Goal: Transaction & Acquisition: Purchase product/service

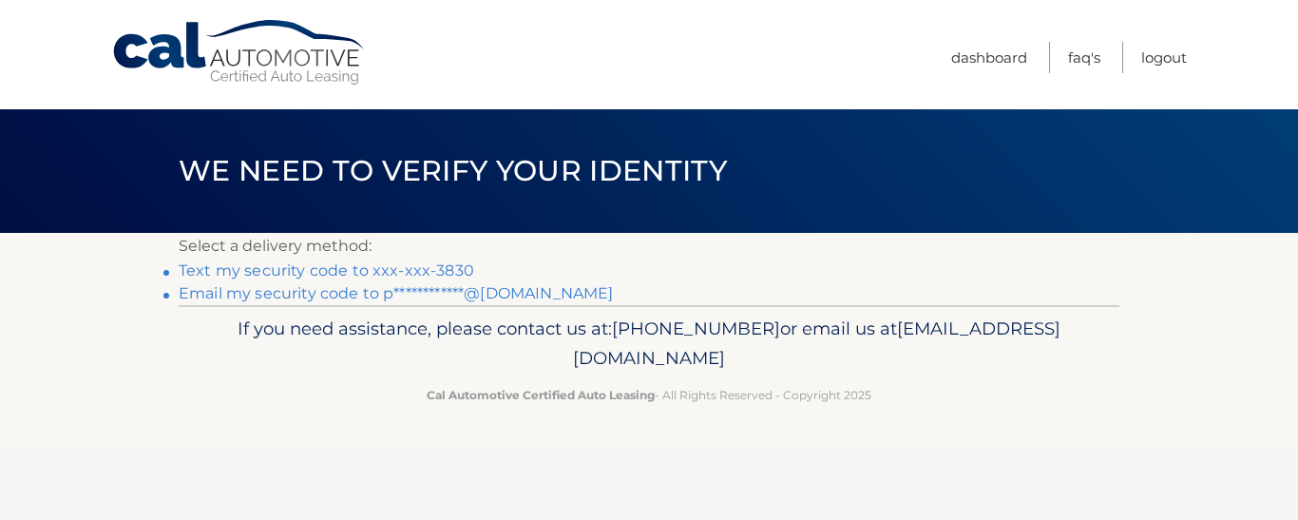
click at [331, 264] on link "Text my security code to xxx-xxx-3830" at bounding box center [327, 270] width 296 height 18
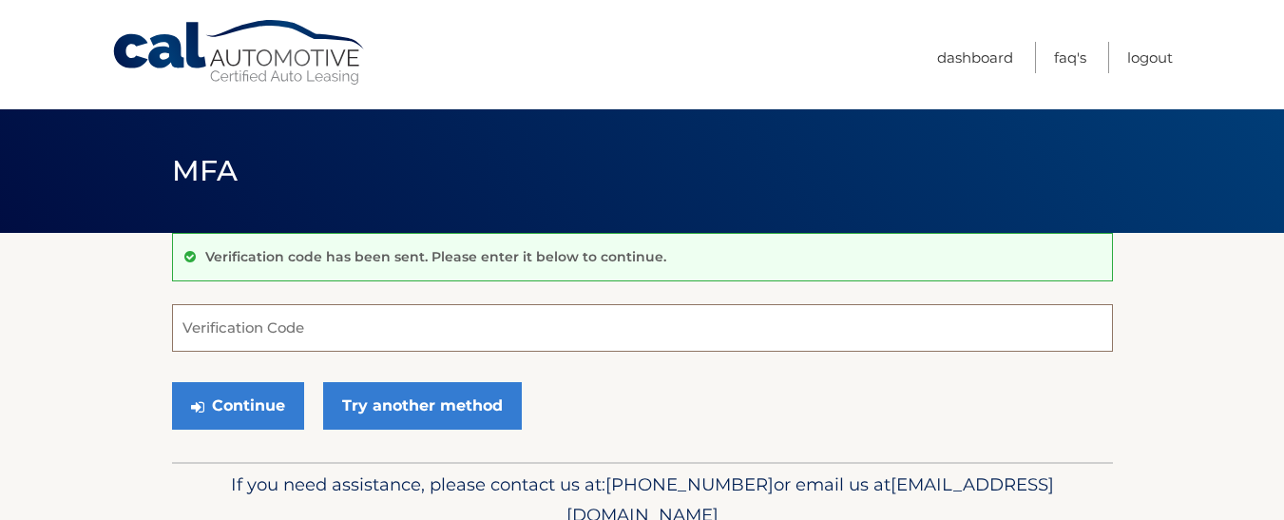
click at [359, 321] on input "Verification Code" at bounding box center [642, 328] width 941 height 48
type input "595234"
click at [172, 382] on button "Continue" at bounding box center [238, 406] width 132 height 48
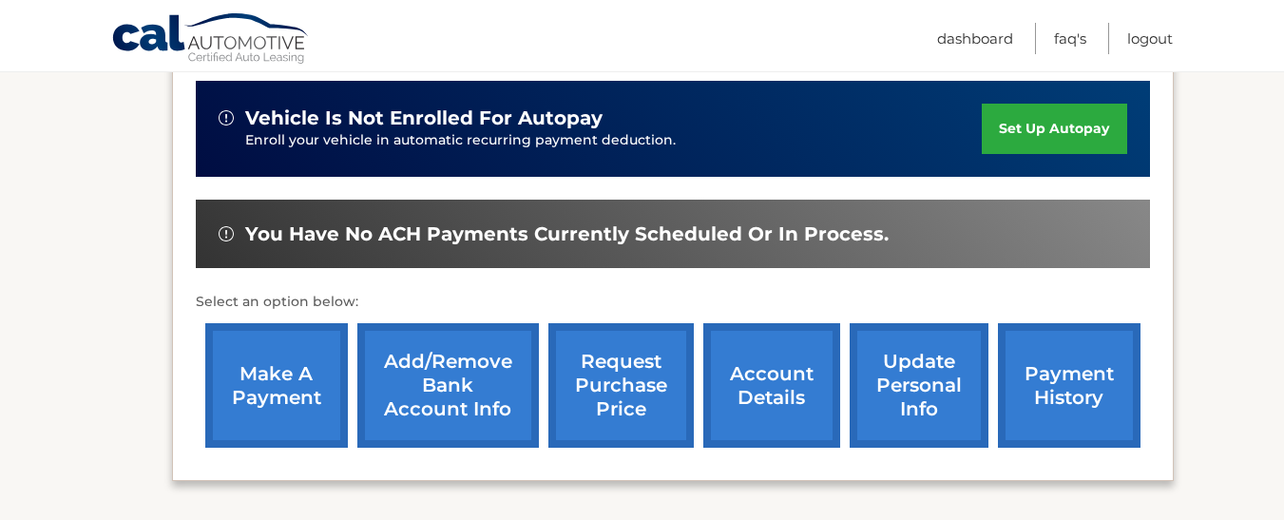
scroll to position [570, 0]
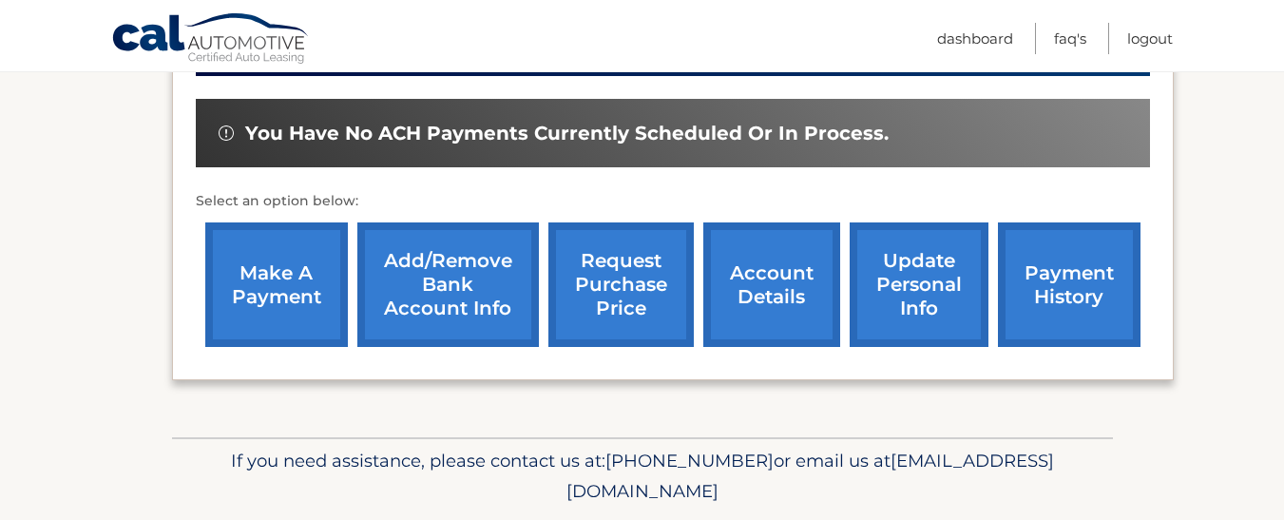
click at [300, 335] on link "make a payment" at bounding box center [276, 284] width 143 height 124
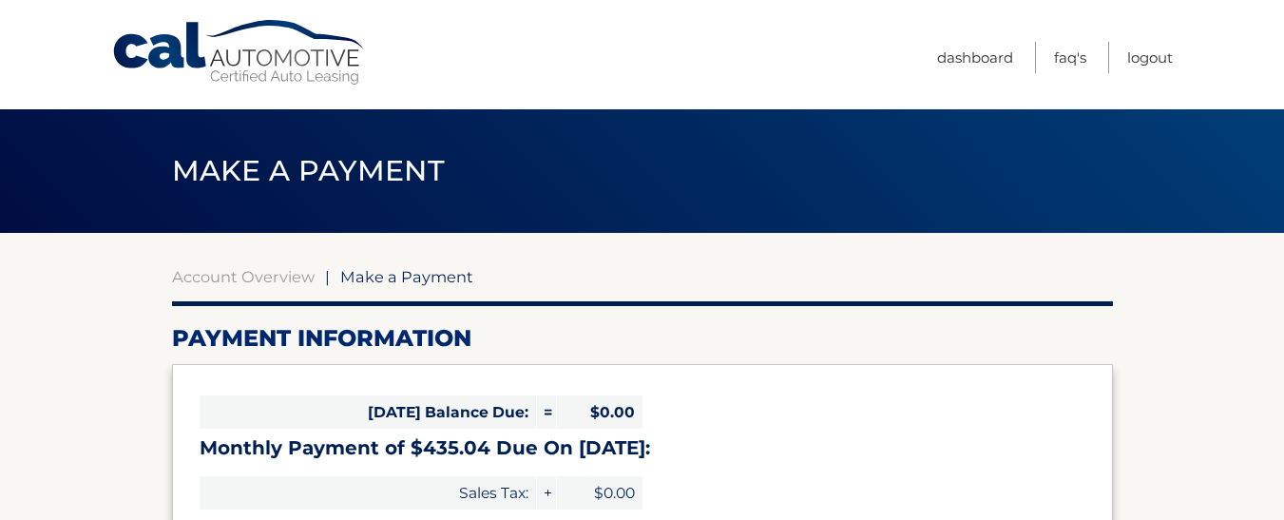
select select "NTcyM2FlMTctODE2Mi00ODcxLTgzZGEtODAzY2M1M2ZlNjJi"
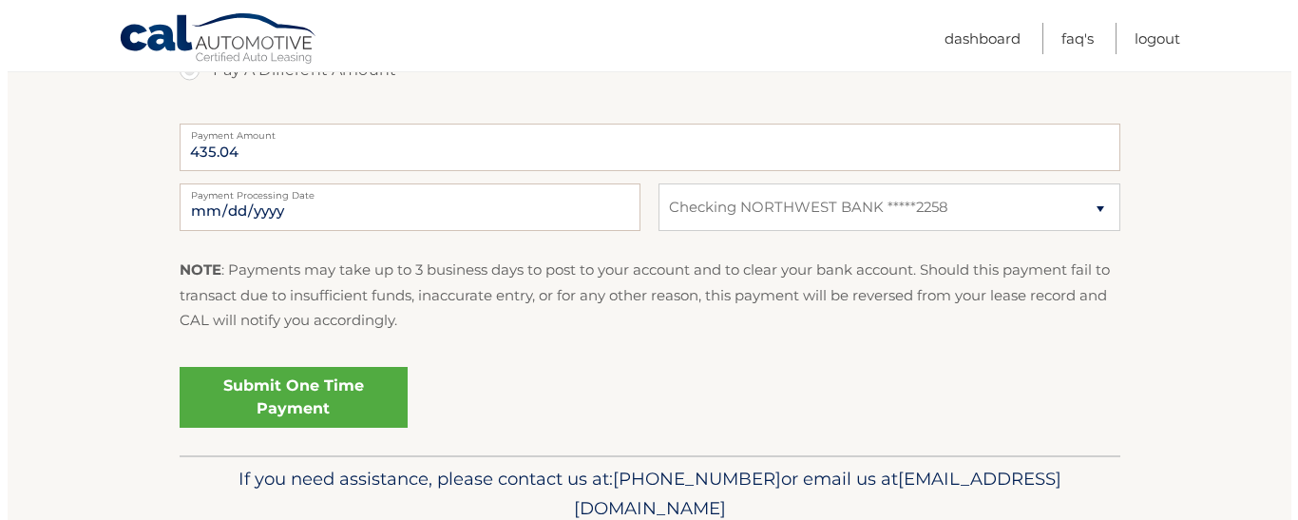
scroll to position [760, 0]
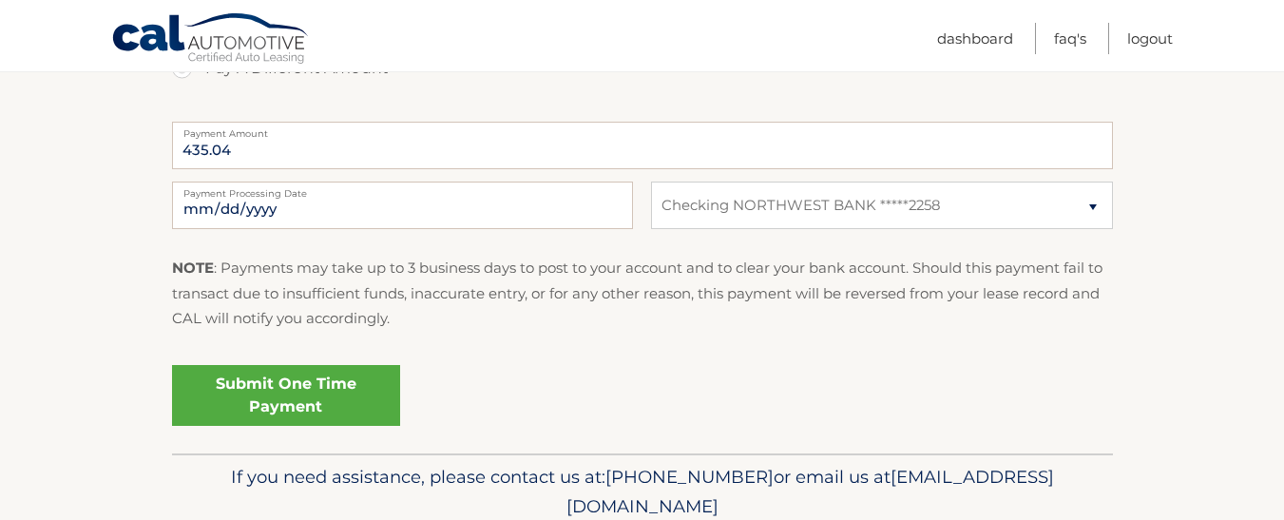
click at [303, 414] on link "Submit One Time Payment" at bounding box center [286, 395] width 228 height 61
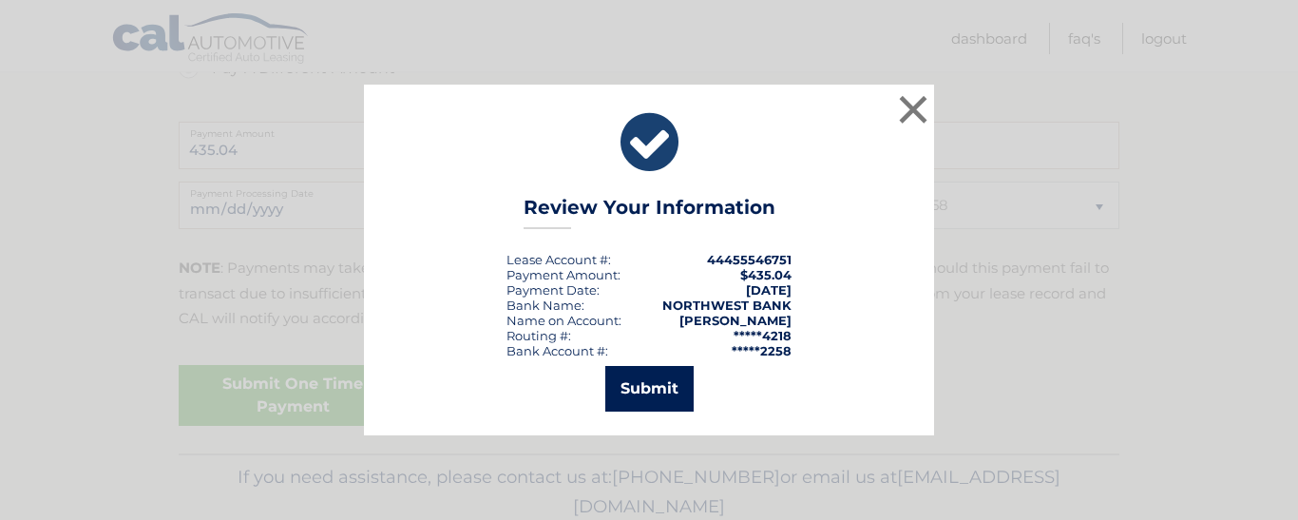
click at [641, 373] on button "Submit" at bounding box center [649, 389] width 88 height 46
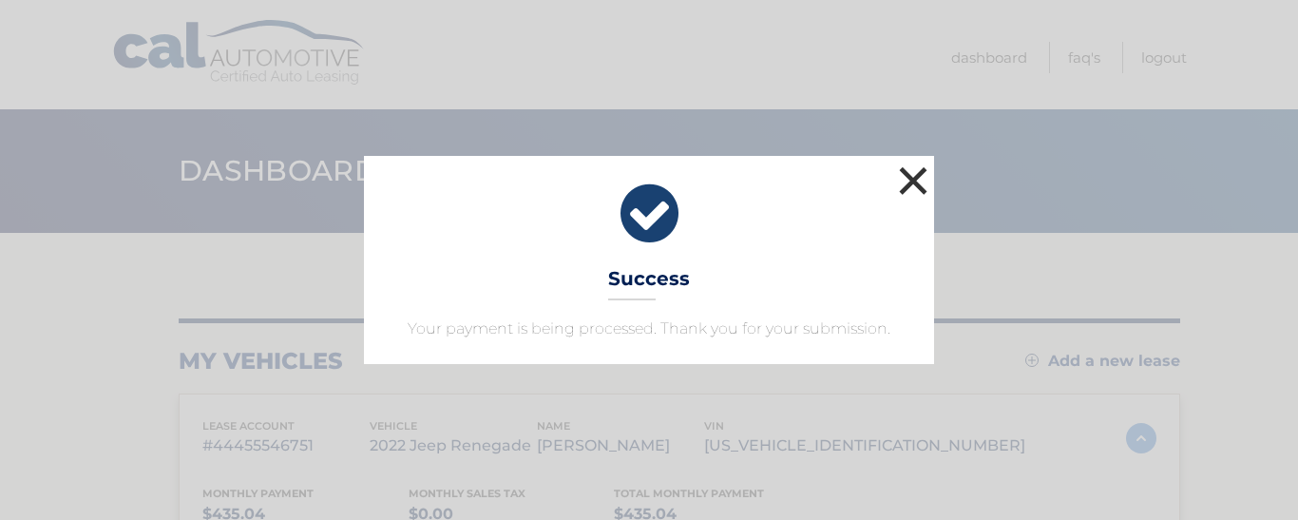
click at [916, 177] on button "×" at bounding box center [913, 181] width 38 height 38
